Goal: Information Seeking & Learning: Learn about a topic

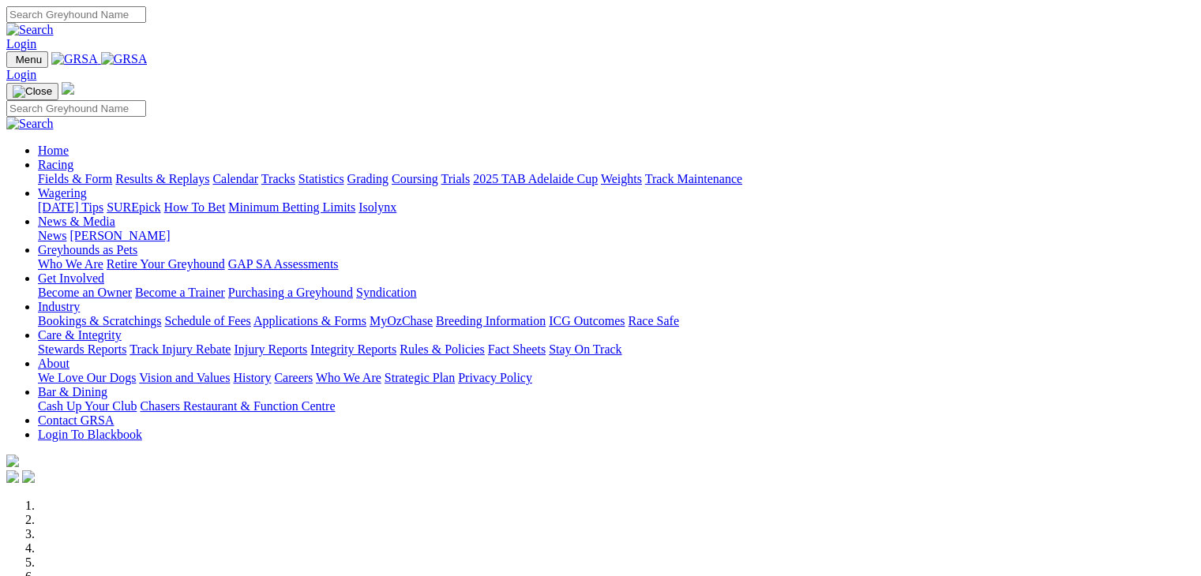
click at [73, 158] on link "Racing" at bounding box center [56, 164] width 36 height 13
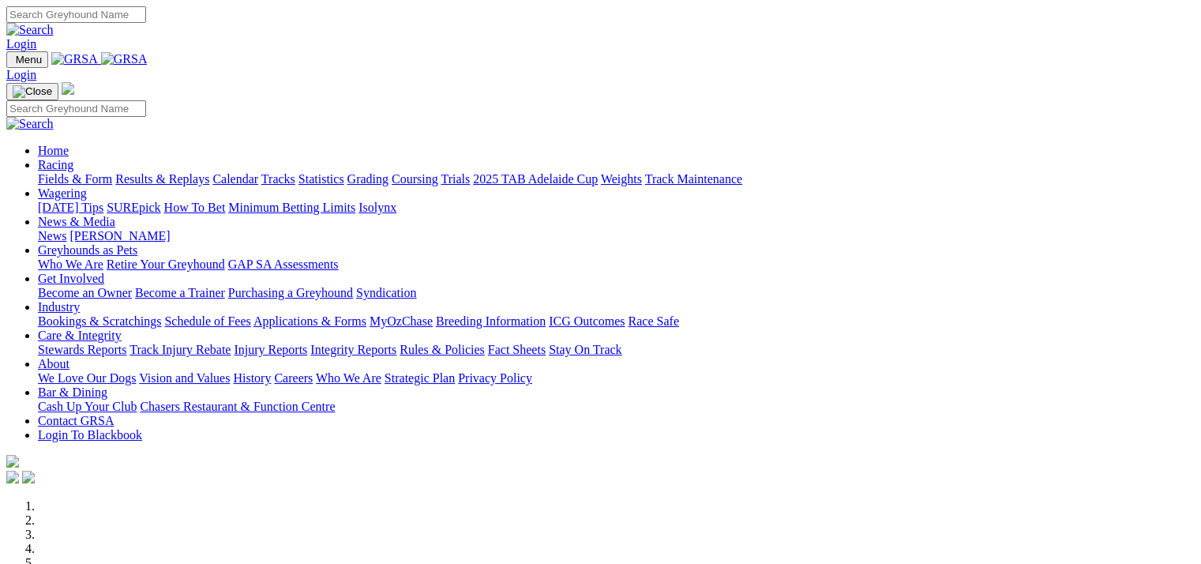
click at [59, 172] on link "Fields & Form" at bounding box center [75, 178] width 74 height 13
